Goal: Task Accomplishment & Management: Manage account settings

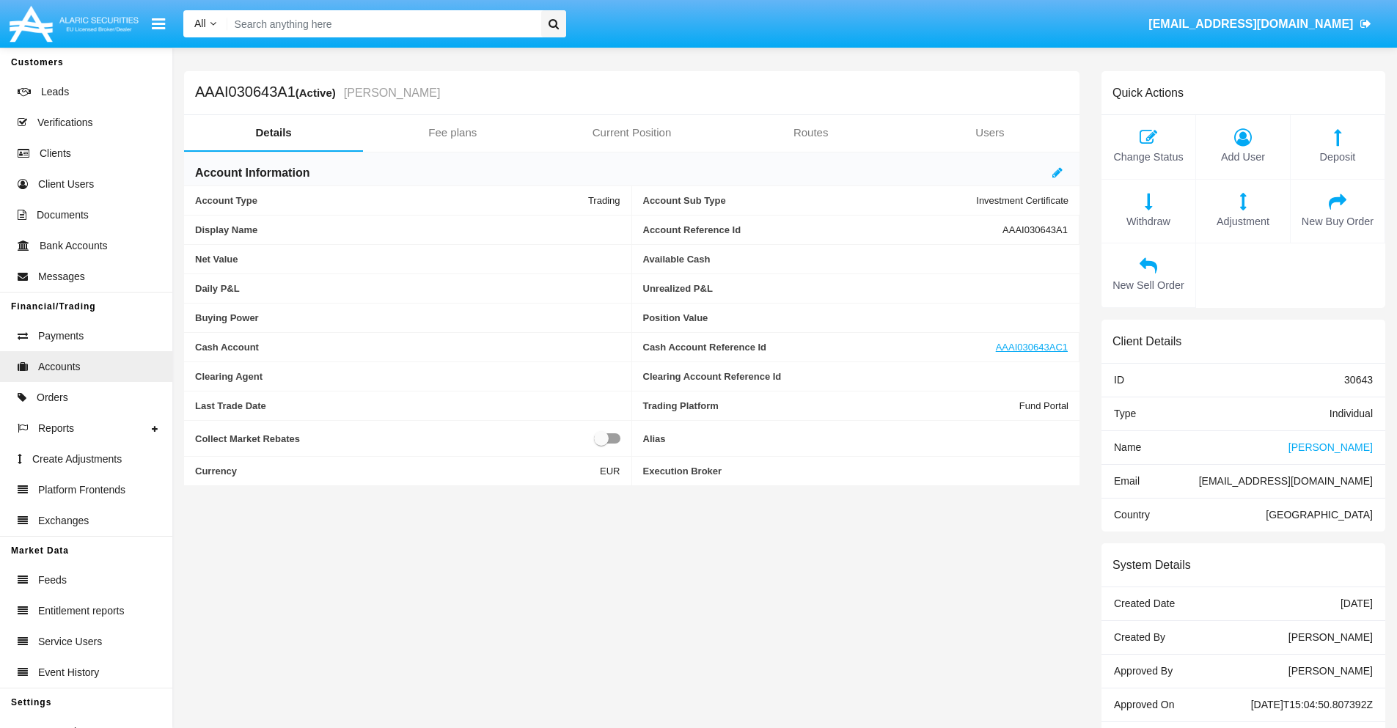
click at [453, 133] on link "Fee plans" at bounding box center [452, 132] width 179 height 35
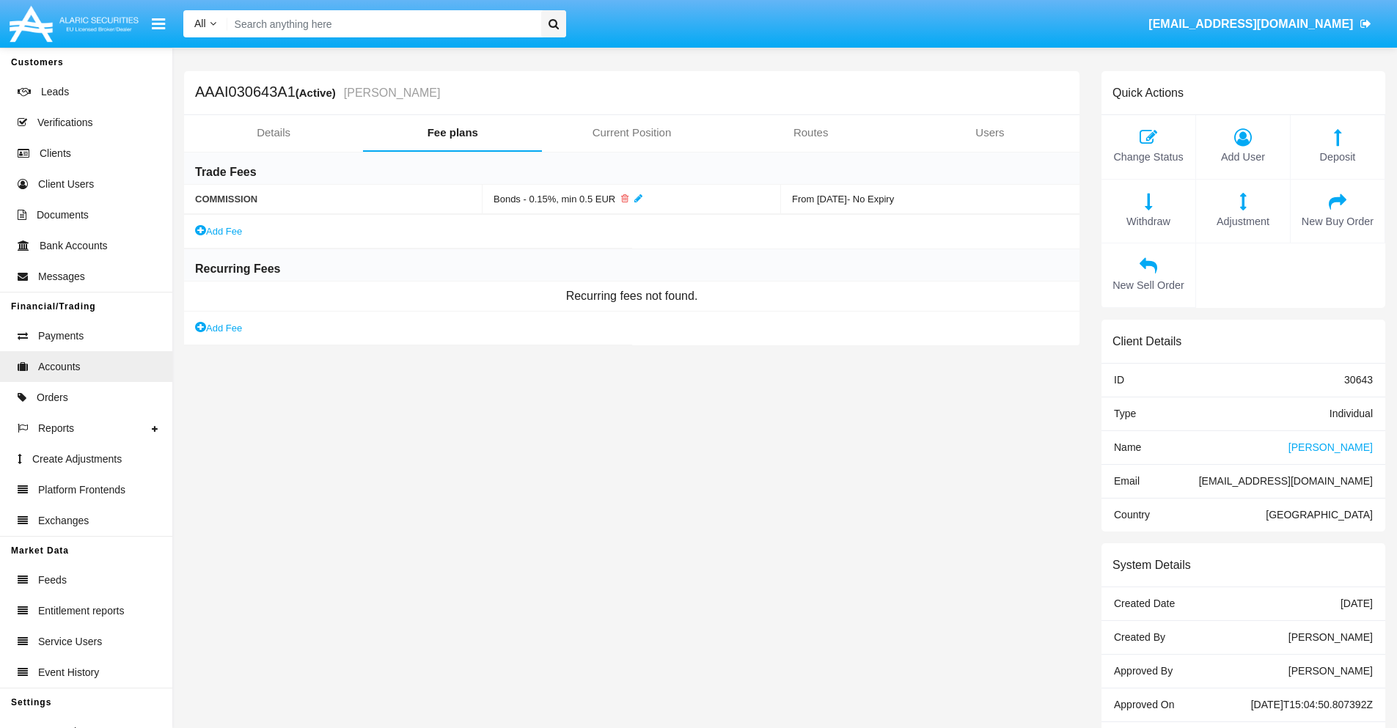
click at [219, 328] on link "Add Fee" at bounding box center [218, 328] width 47 height 15
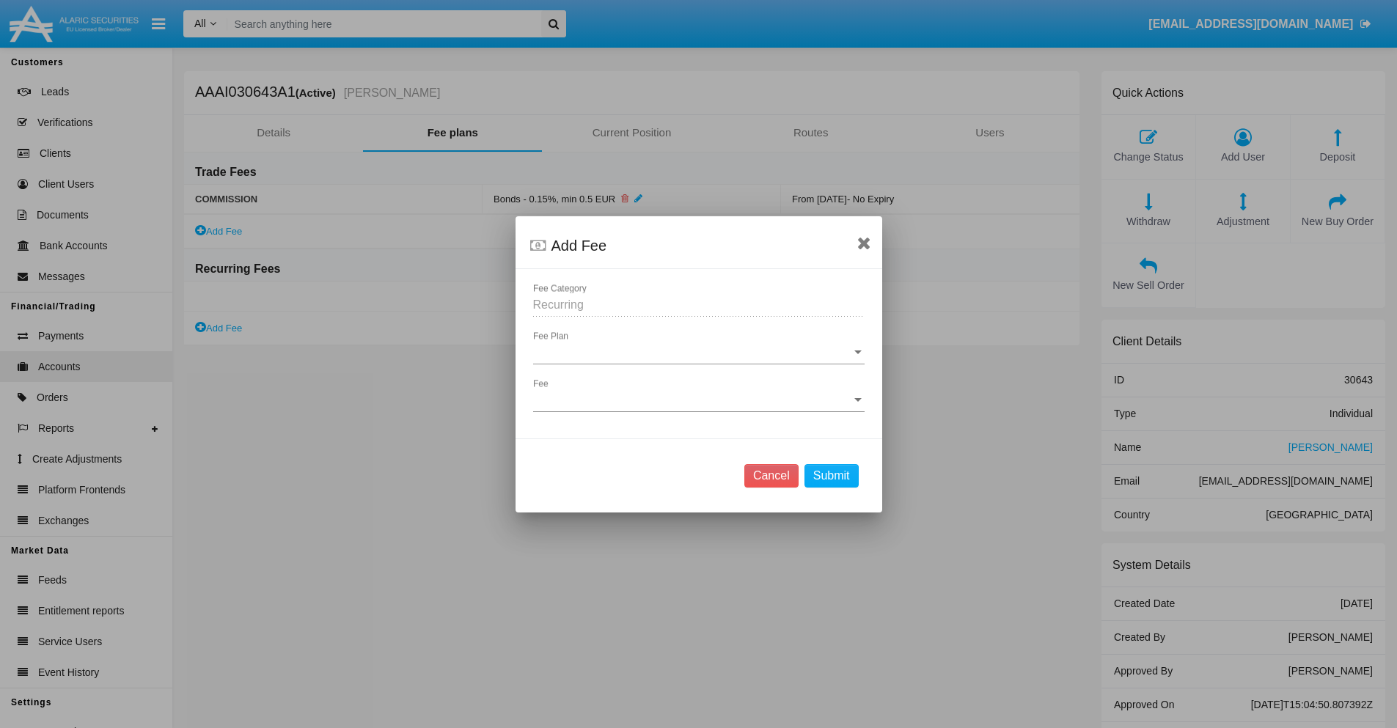
click at [698, 352] on span "Fee Plan" at bounding box center [692, 352] width 318 height 13
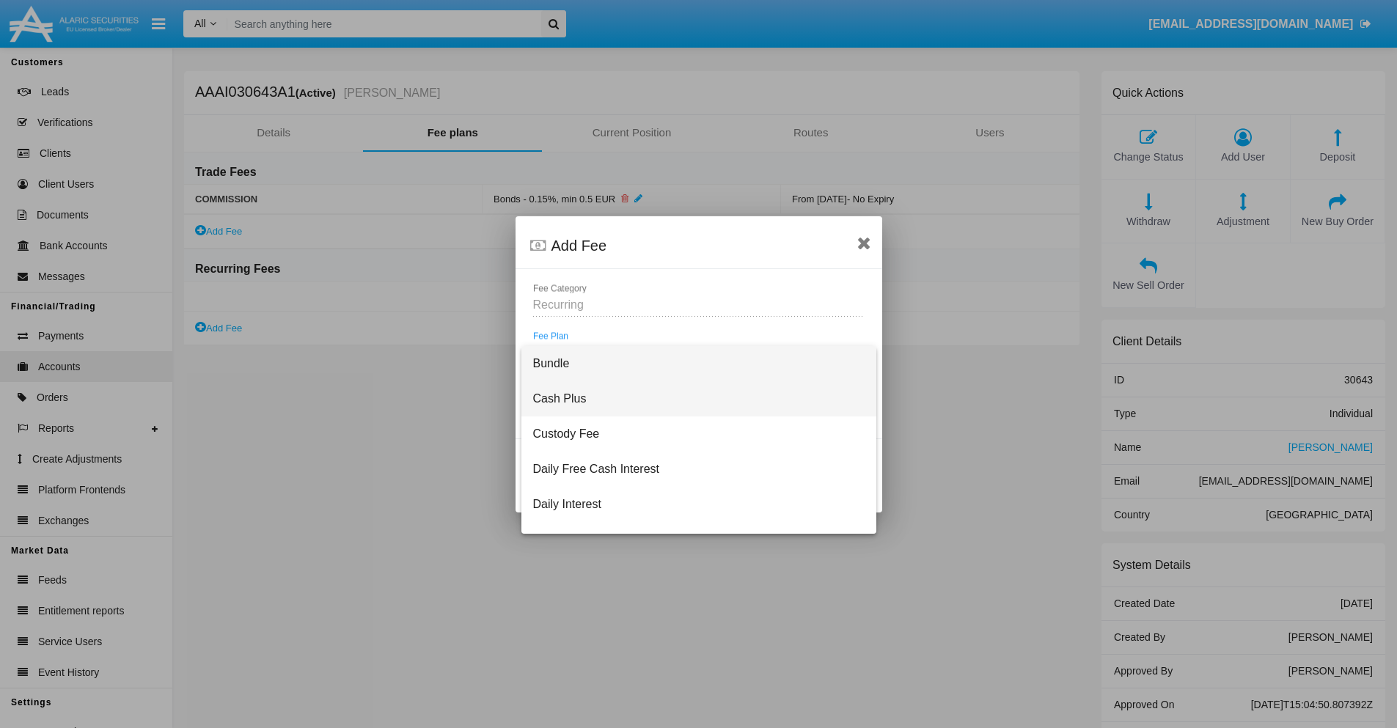
click at [693, 398] on span "Cash Plus" at bounding box center [699, 398] width 332 height 35
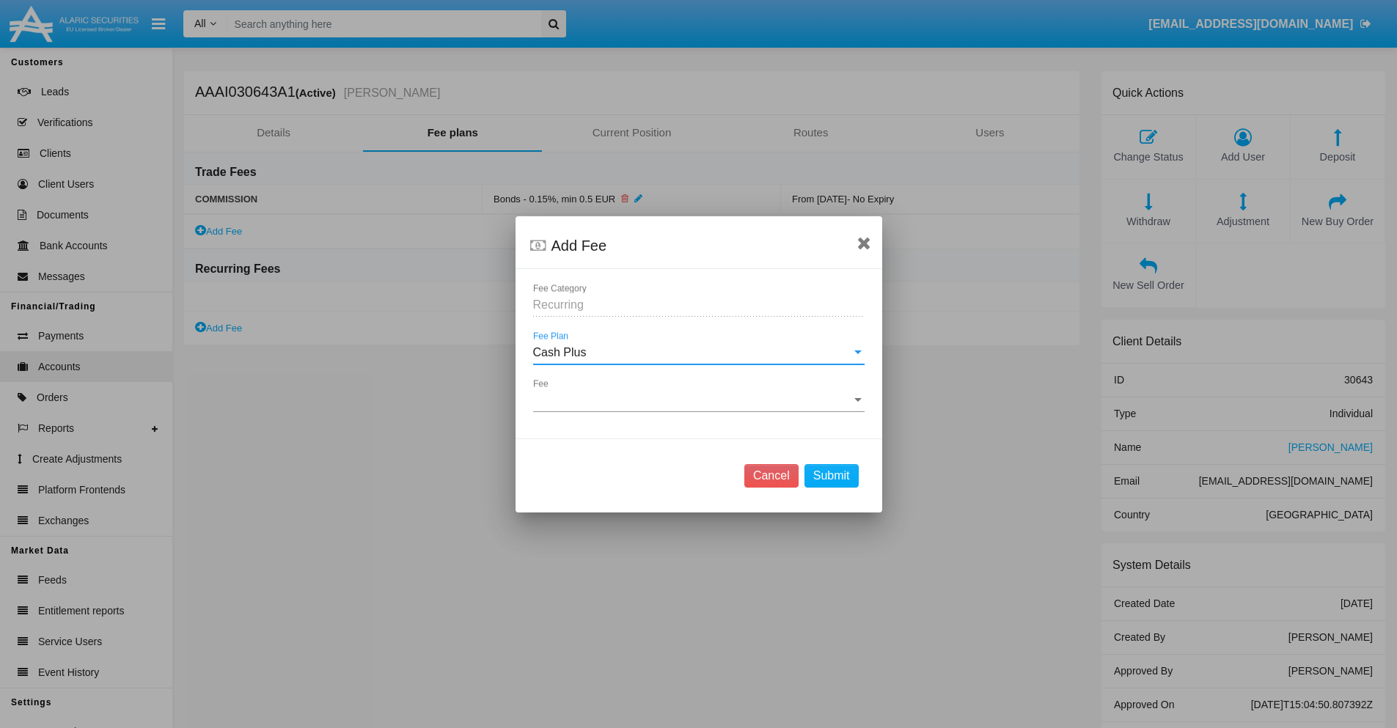
click at [698, 400] on span "Fee" at bounding box center [692, 400] width 318 height 13
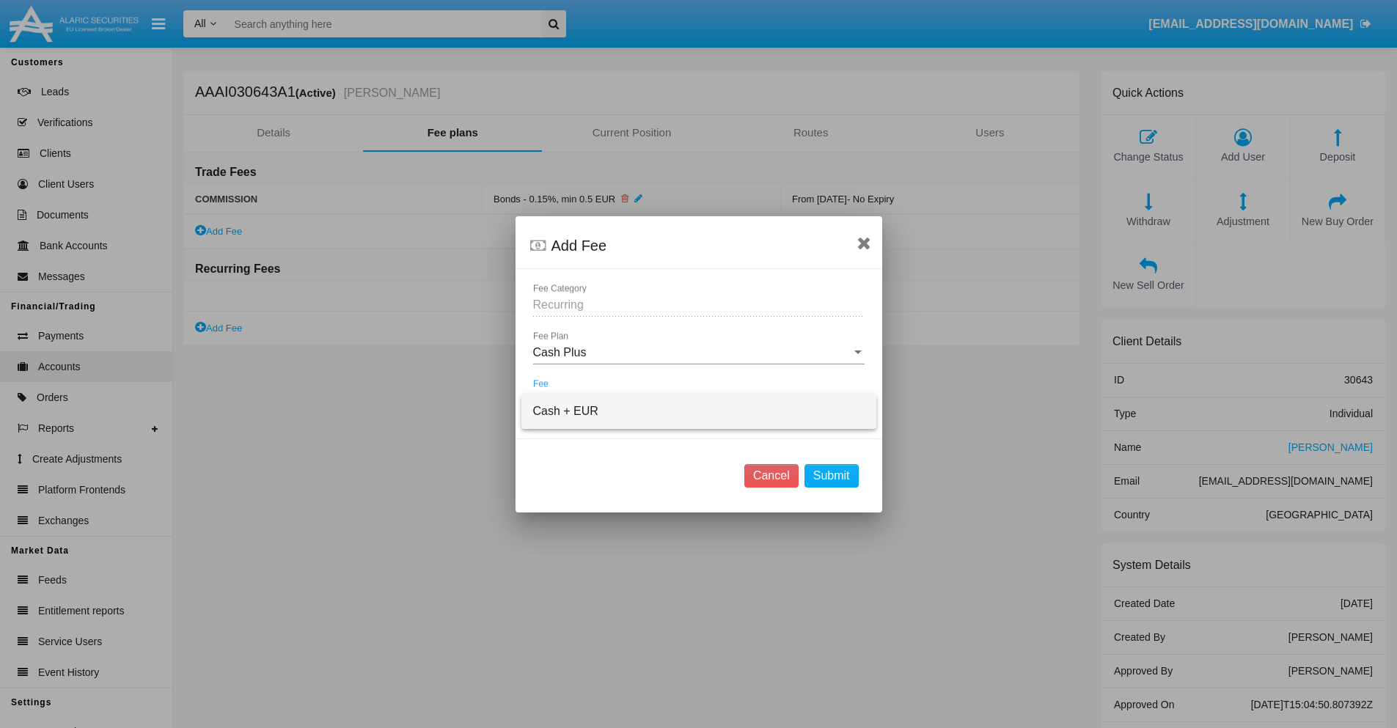
click at [698, 411] on span "Cash + EUR" at bounding box center [699, 411] width 332 height 35
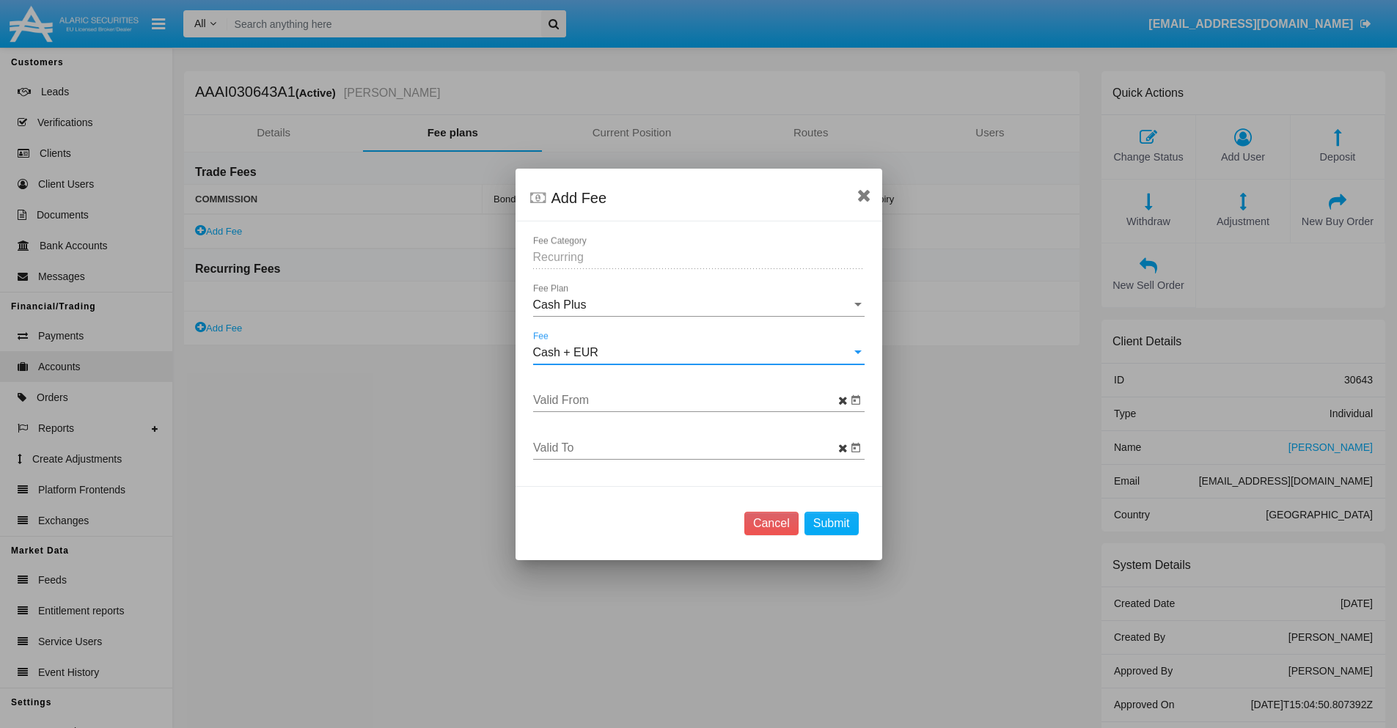
click at [690, 400] on input "Valid From" at bounding box center [690, 400] width 314 height 13
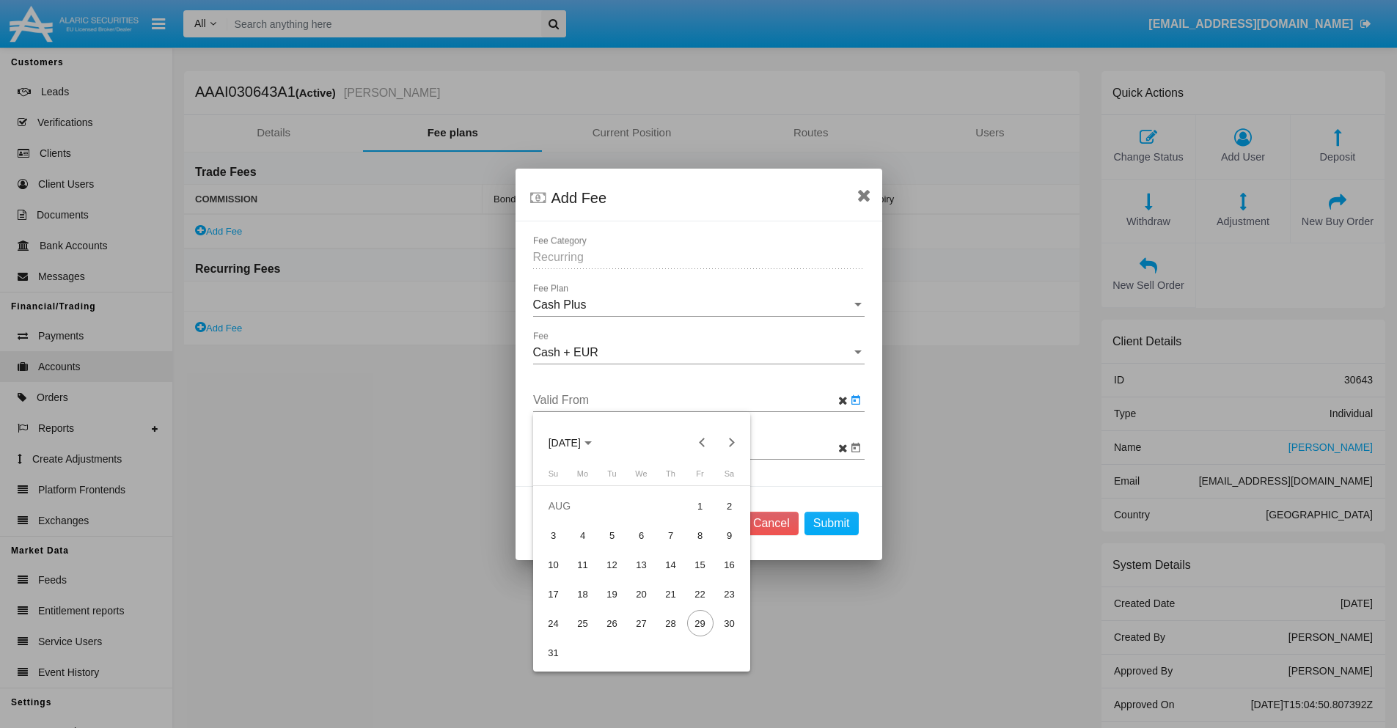
click at [577, 442] on span "[DATE]" at bounding box center [565, 443] width 32 height 12
click at [615, 546] on div "2025" at bounding box center [616, 547] width 46 height 26
click at [718, 546] on div "AUG" at bounding box center [718, 547] width 46 height 26
click at [700, 624] on div "29" at bounding box center [700, 623] width 26 height 26
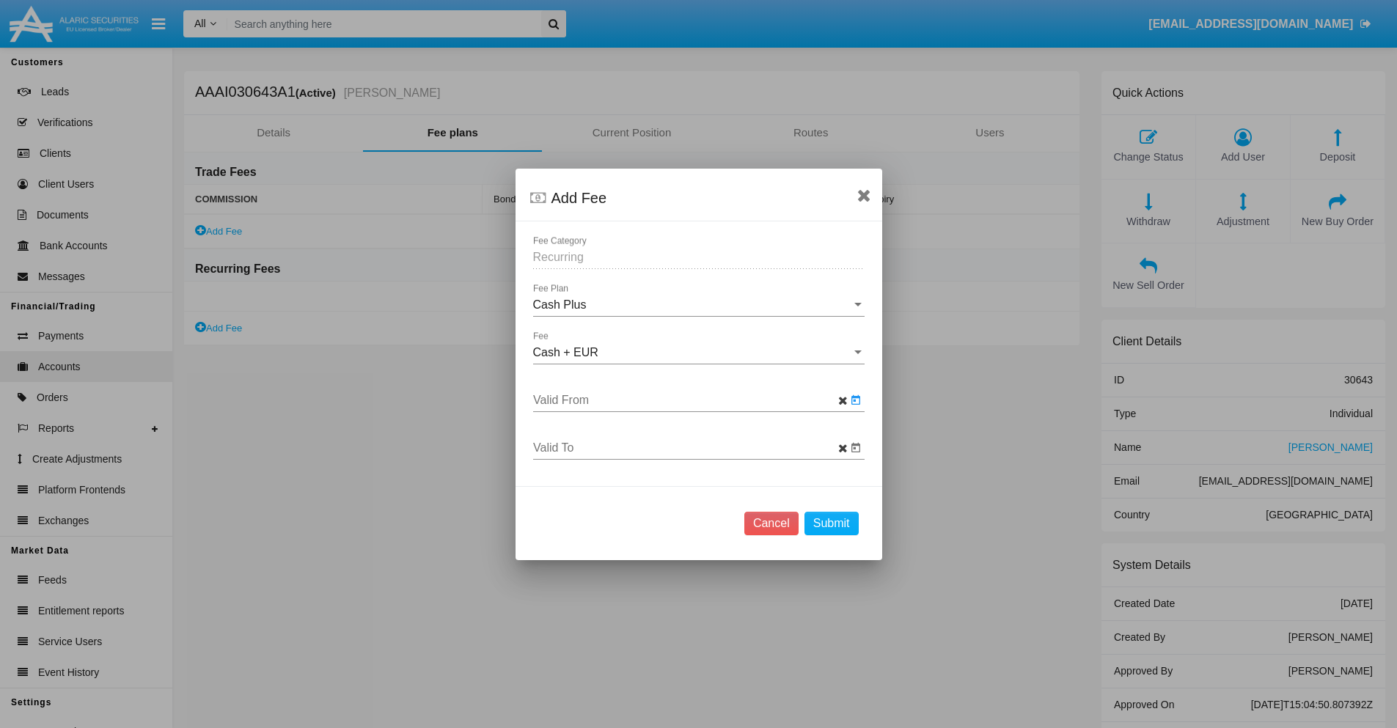
type input "[DATE]"
click at [690, 447] on input "Valid To" at bounding box center [690, 448] width 314 height 13
click at [577, 197] on span "[DATE]" at bounding box center [565, 198] width 32 height 12
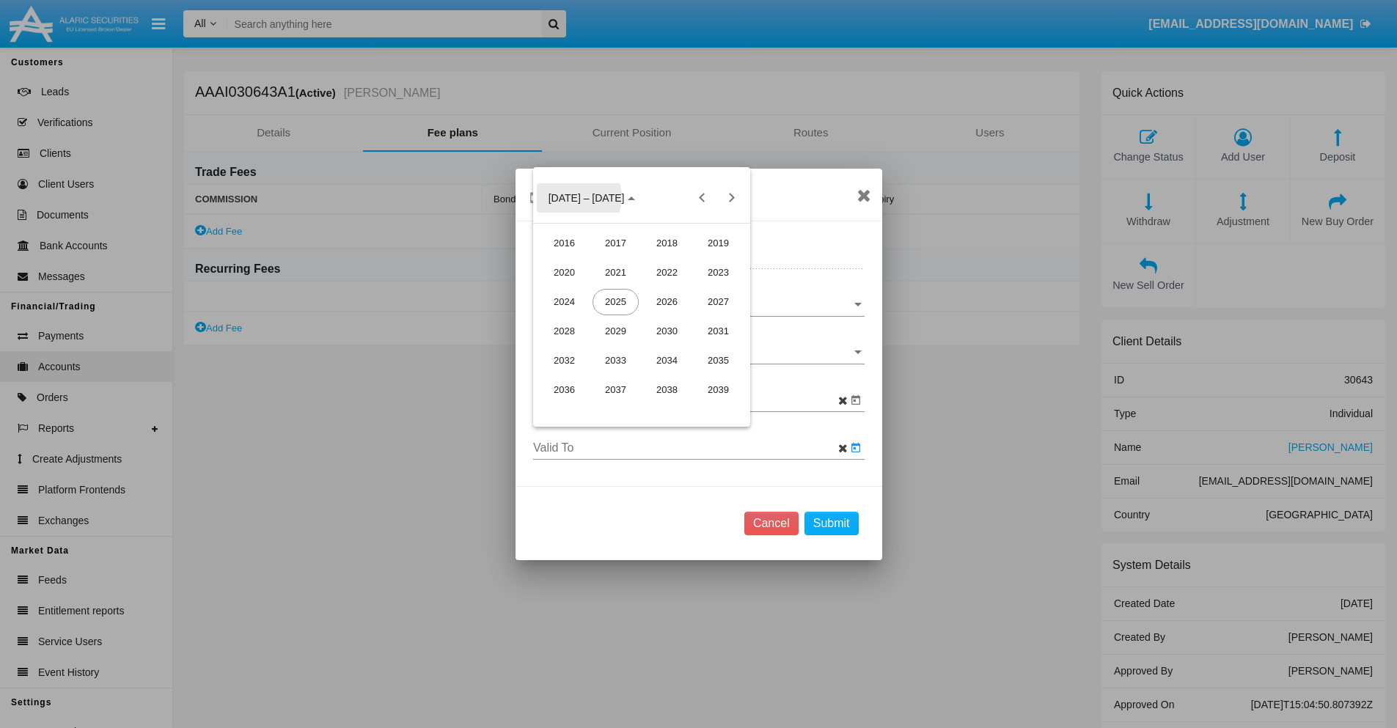
click at [615, 301] on div "2025" at bounding box center [616, 302] width 46 height 26
click at [564, 331] on div "SEP" at bounding box center [564, 331] width 46 height 26
click at [612, 408] on div "30" at bounding box center [612, 408] width 26 height 26
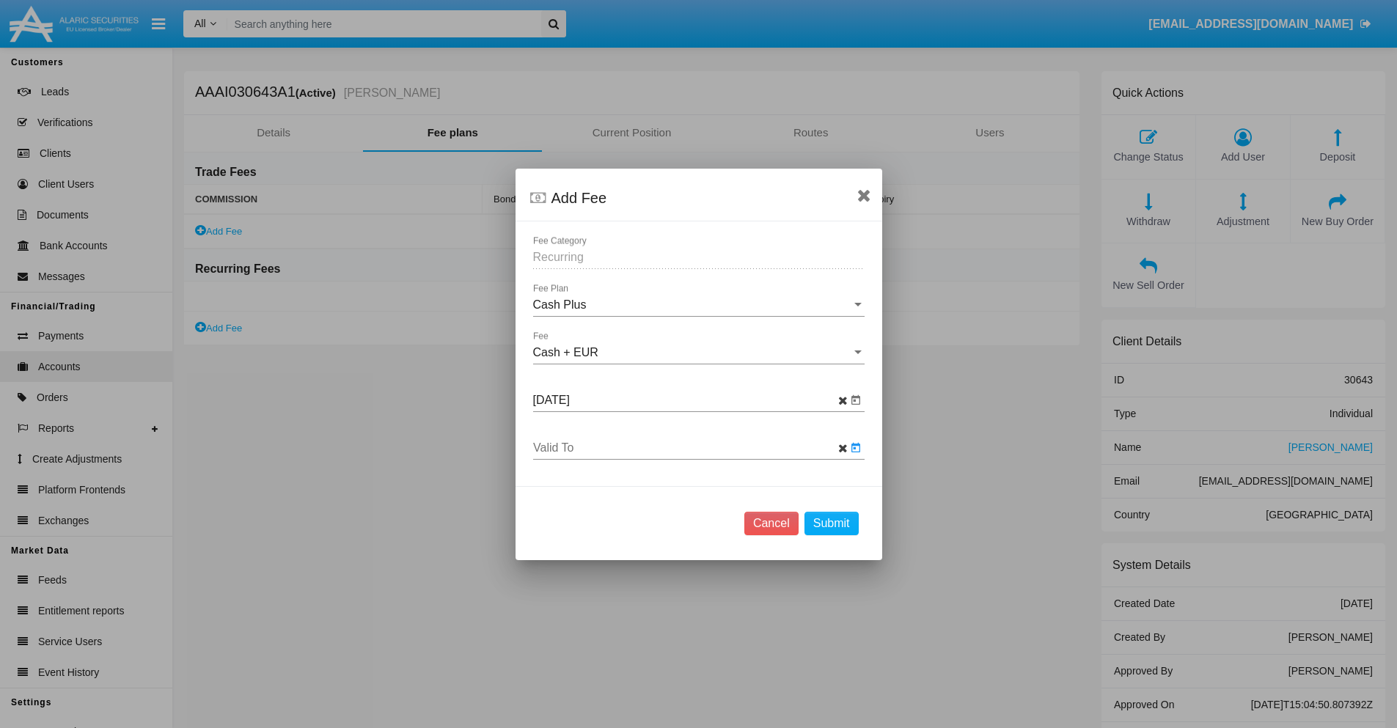
type input "[DATE]"
click at [831, 523] on button "Submit" at bounding box center [832, 523] width 54 height 23
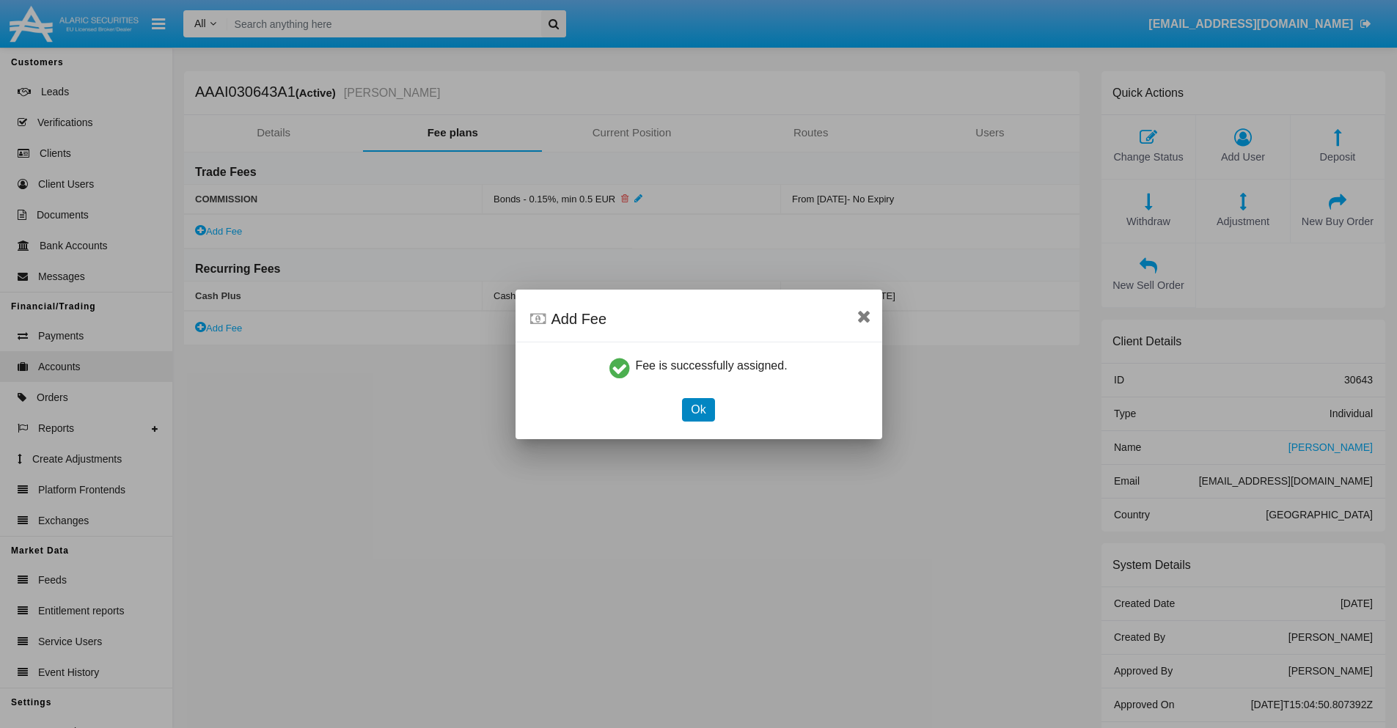
click at [698, 409] on button "Ok" at bounding box center [698, 409] width 32 height 23
